Goal: Task Accomplishment & Management: Manage account settings

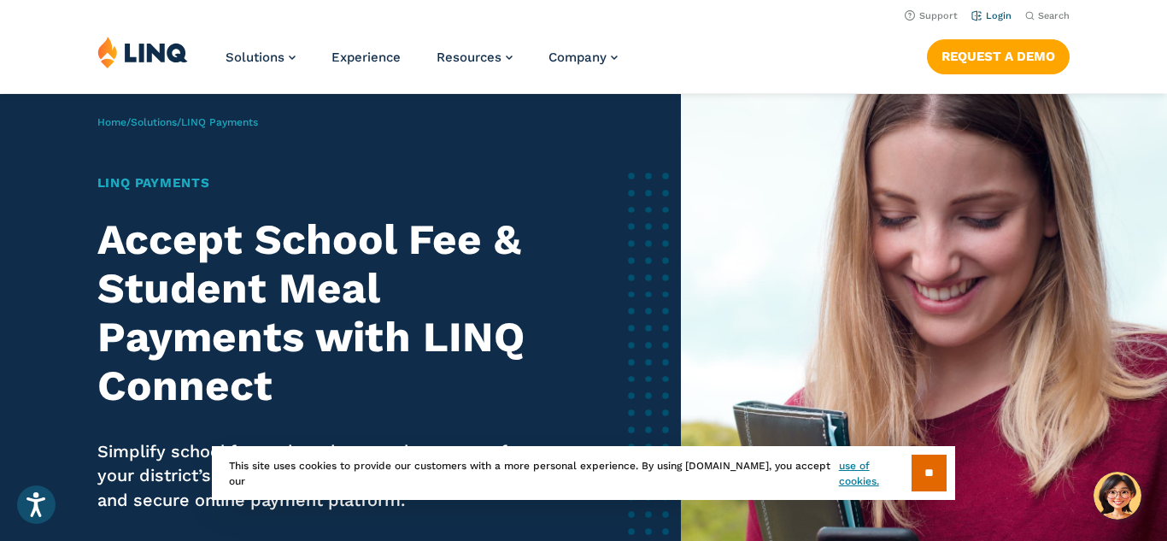
click at [996, 14] on link "Login" at bounding box center [991, 15] width 40 height 11
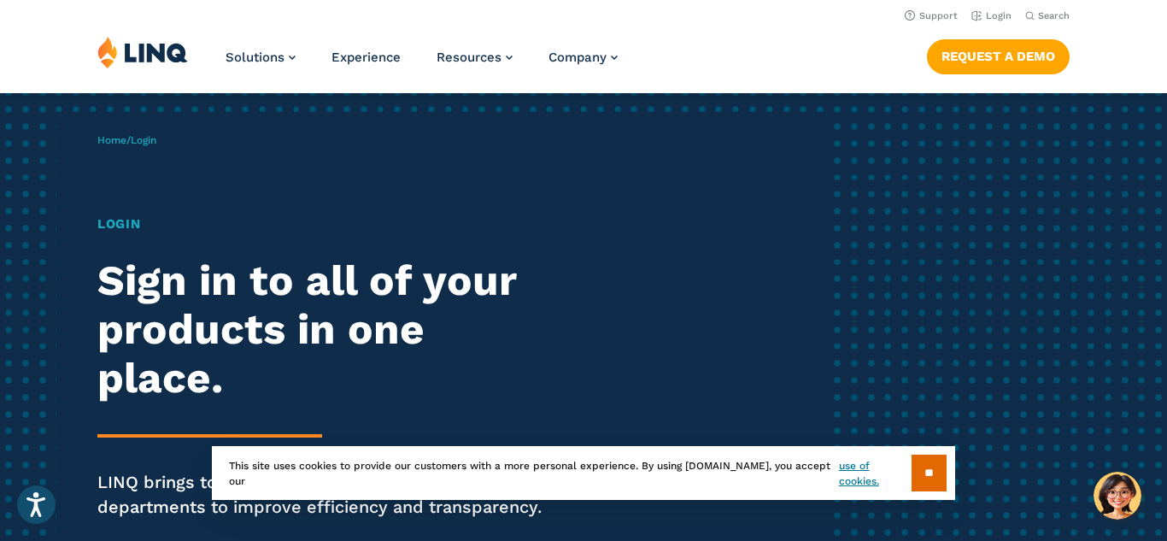
scroll to position [46, 0]
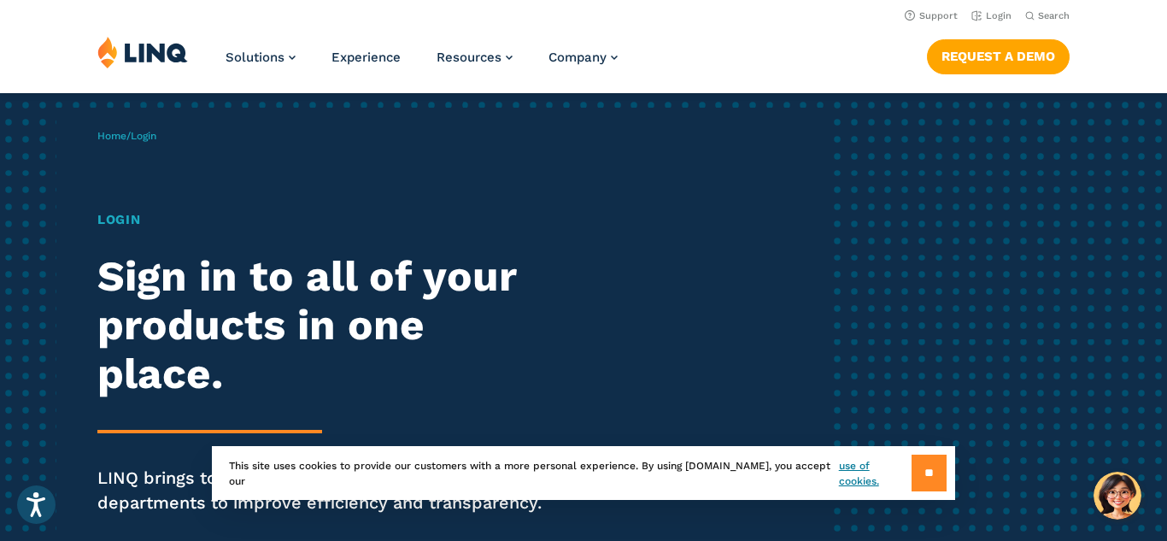
click at [943, 472] on input "**" at bounding box center [929, 473] width 35 height 37
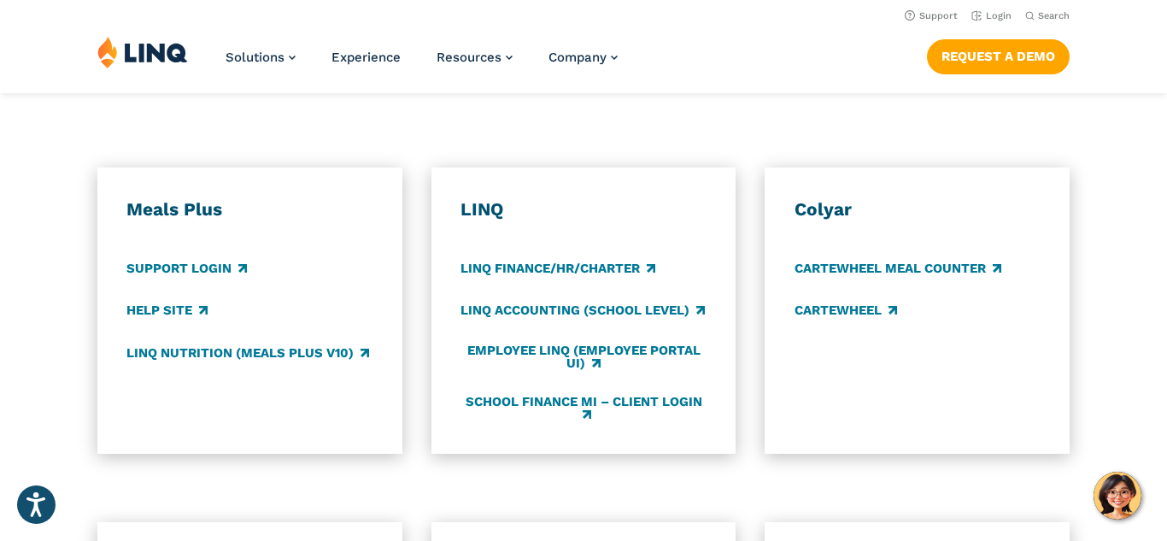
scroll to position [898, 0]
